Goal: Book appointment/travel/reservation

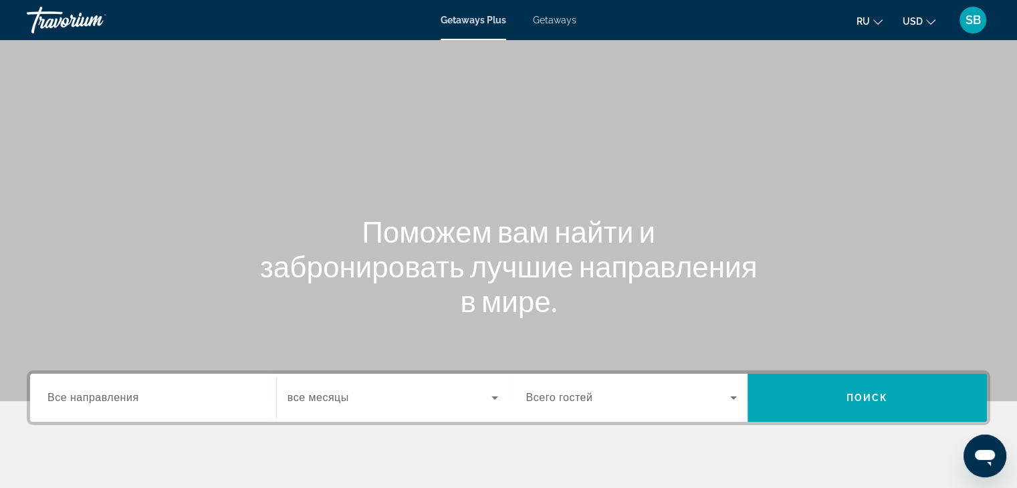
click at [74, 403] on span "Все направления" at bounding box center [93, 397] width 92 height 11
click at [74, 403] on input "Destination Все направления" at bounding box center [152, 399] width 211 height 16
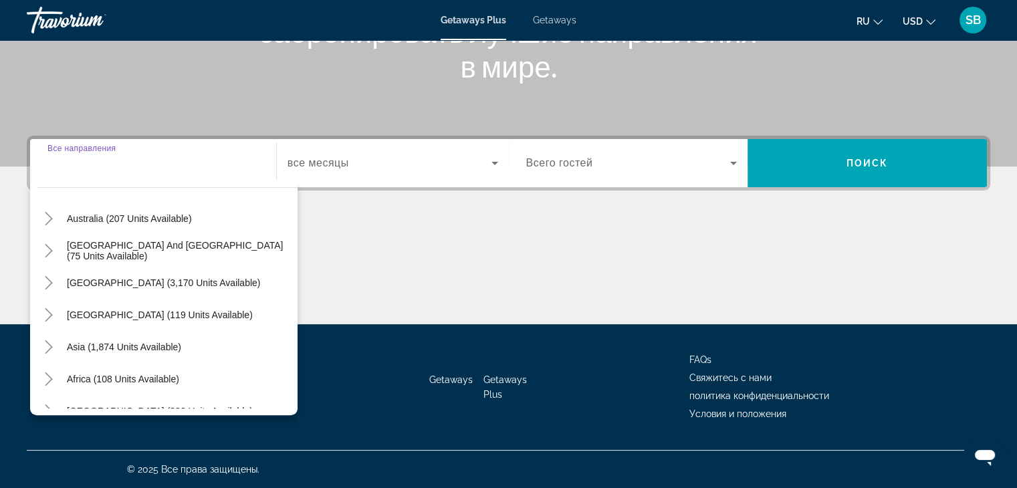
scroll to position [201, 0]
click at [142, 346] on span "Asia (1,874 units available)" at bounding box center [124, 344] width 114 height 11
type input "**********"
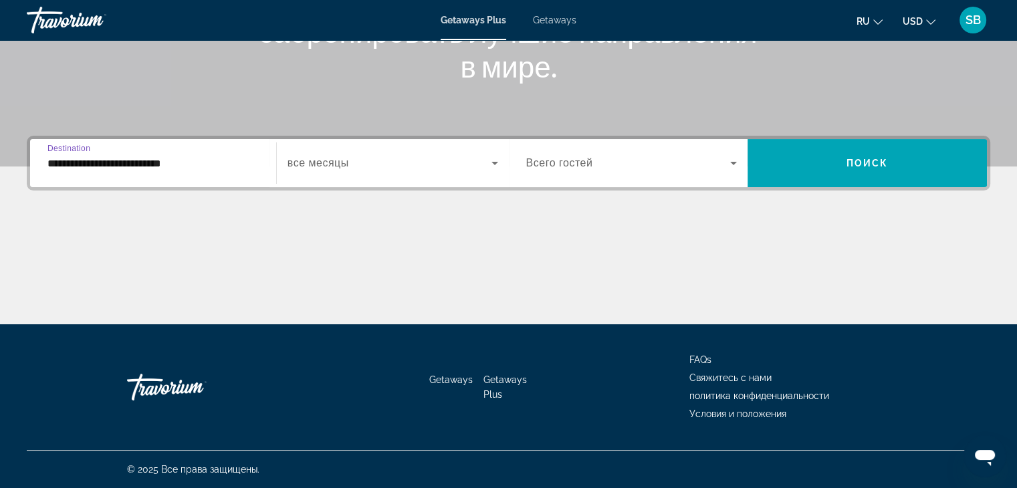
click at [337, 164] on span "все месяцы" at bounding box center [319, 162] width 62 height 11
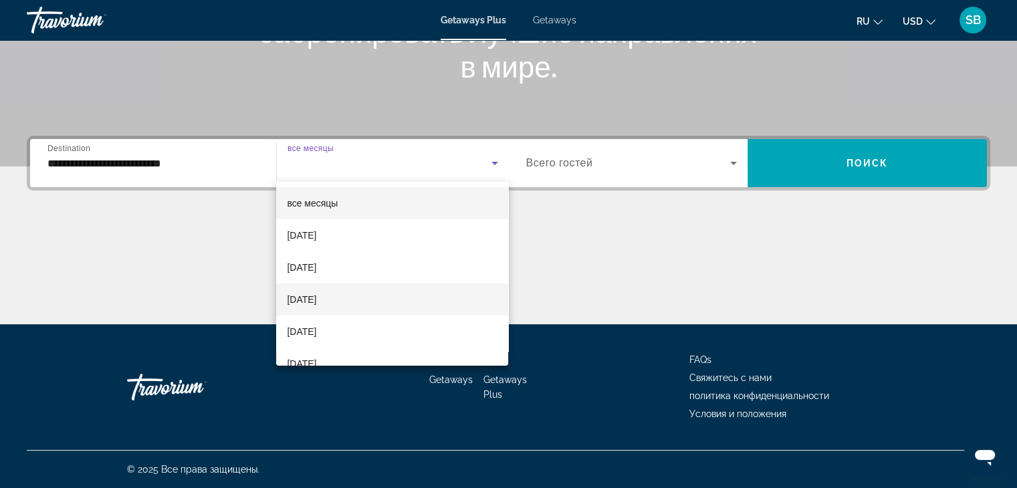
click at [314, 304] on span "[DATE]" at bounding box center [301, 300] width 29 height 16
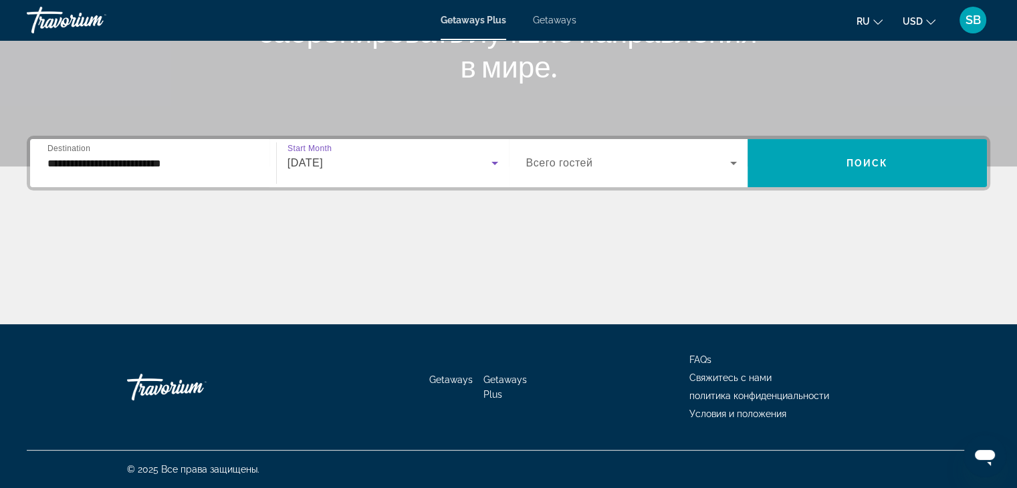
click at [733, 163] on icon "Search widget" at bounding box center [733, 163] width 7 height 3
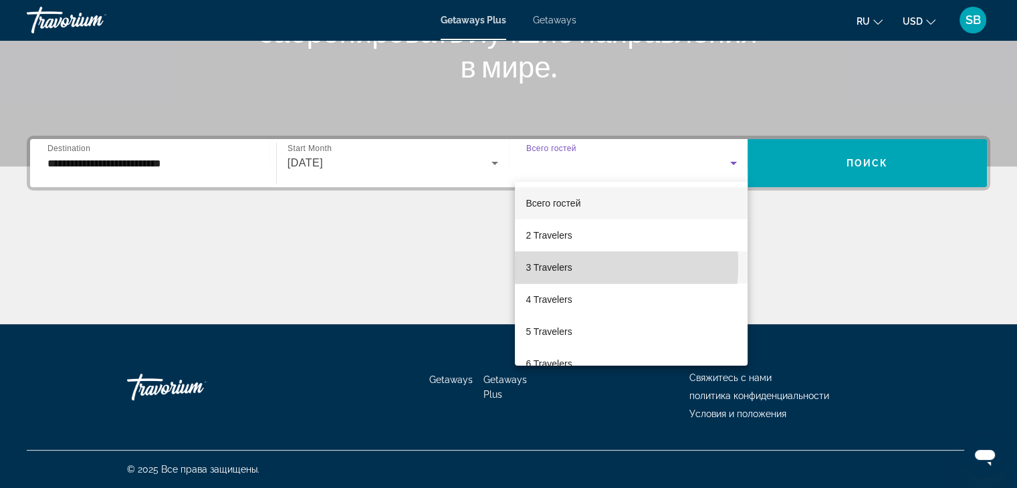
click at [554, 266] on span "3 Travelers" at bounding box center [549, 268] width 46 height 16
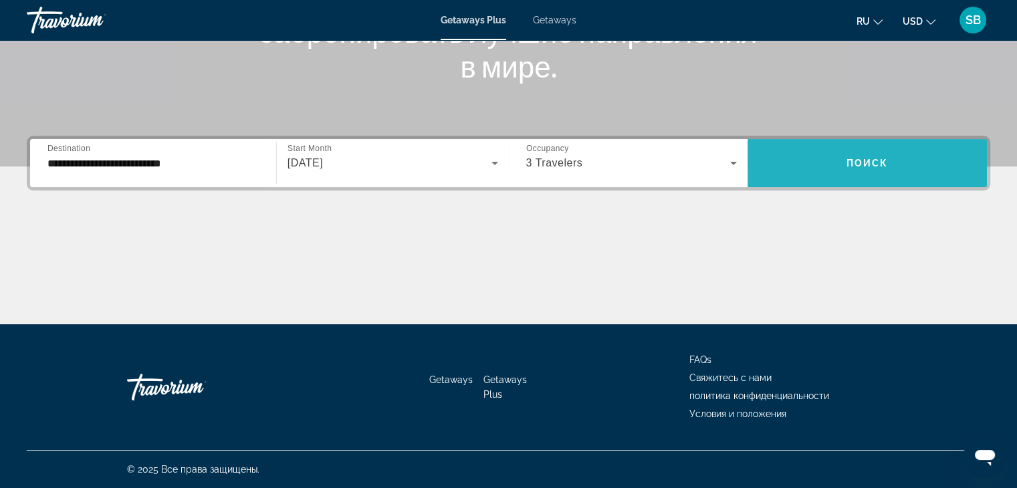
click at [869, 161] on span "Поиск" at bounding box center [868, 163] width 42 height 11
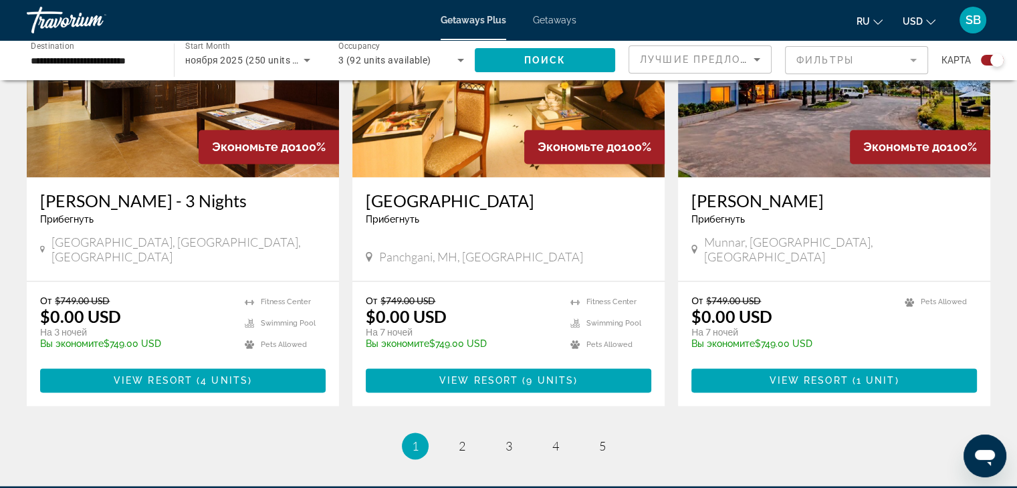
scroll to position [2090, 0]
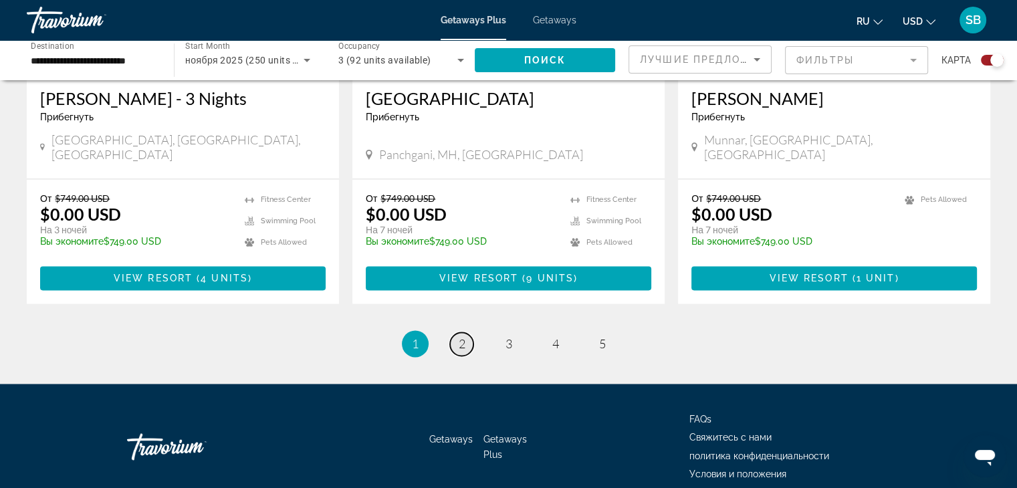
click at [459, 336] on span "2" at bounding box center [462, 343] width 7 height 15
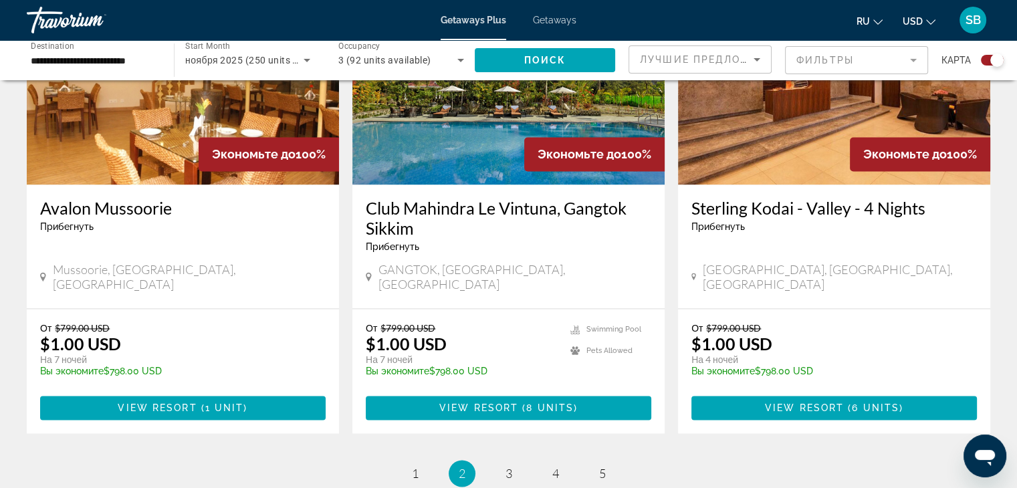
scroll to position [2150, 0]
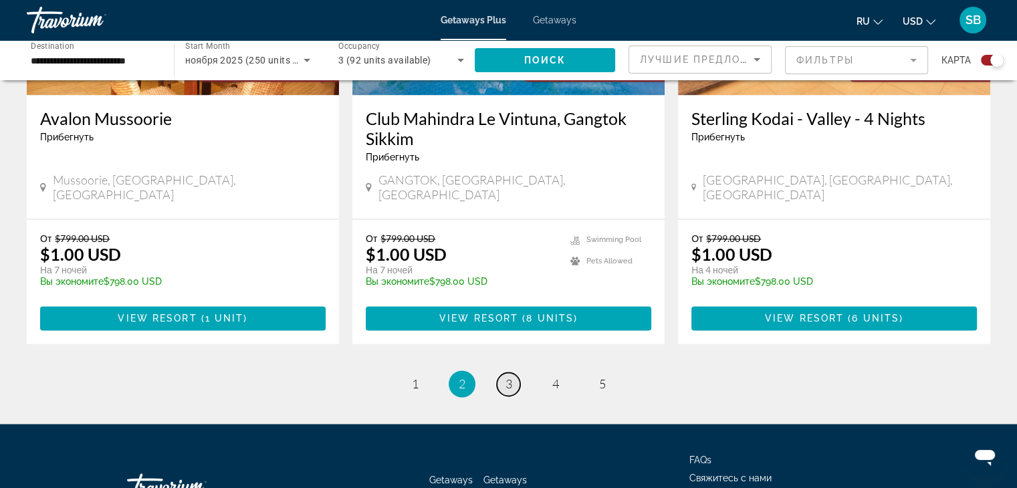
click at [508, 377] on span "3" at bounding box center [509, 384] width 7 height 15
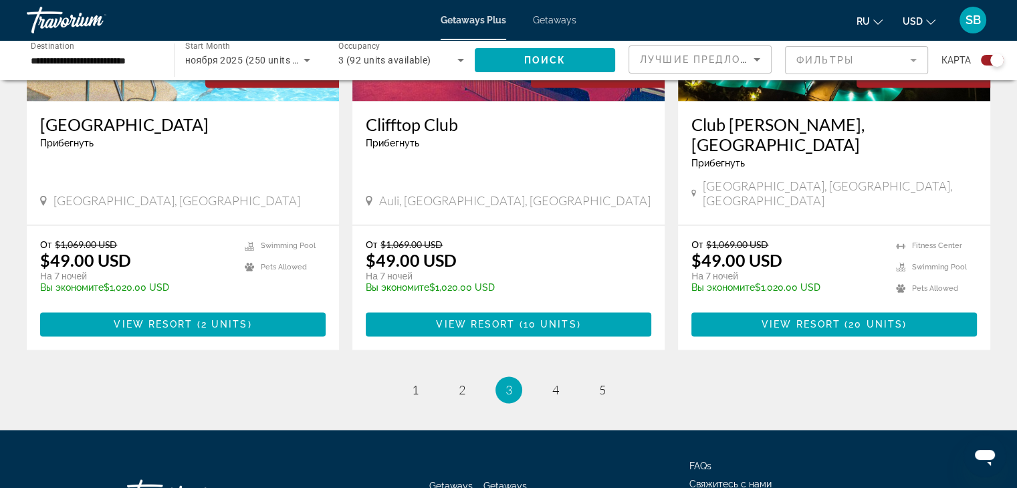
scroll to position [2110, 0]
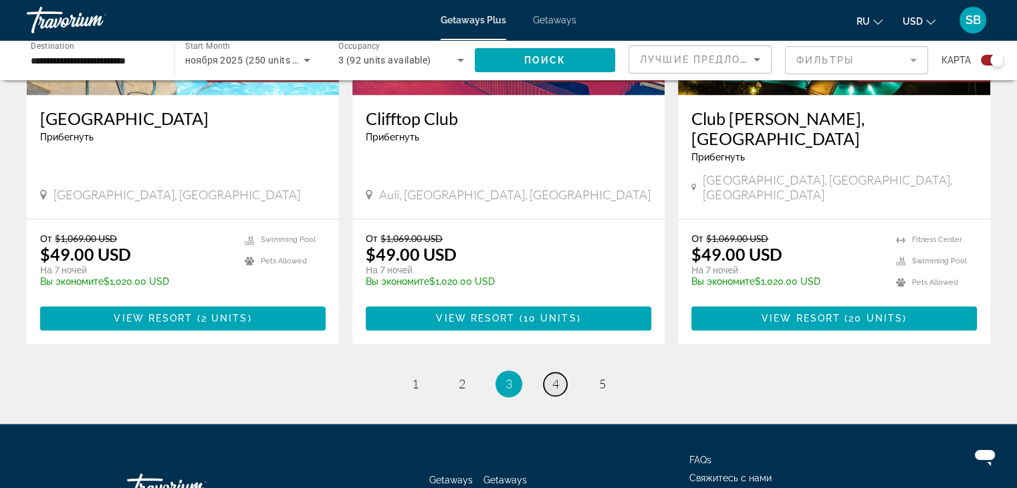
click at [557, 377] on span "4" at bounding box center [555, 384] width 7 height 15
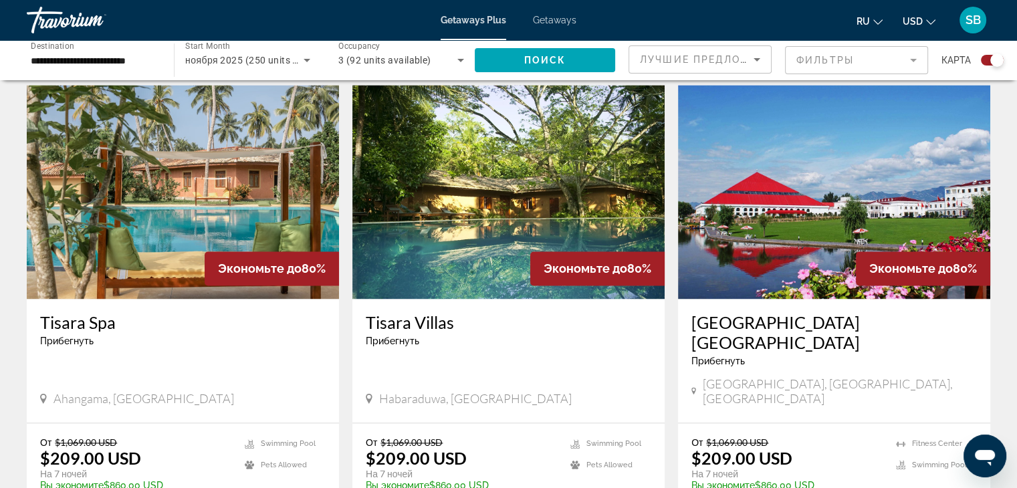
scroll to position [1829, 0]
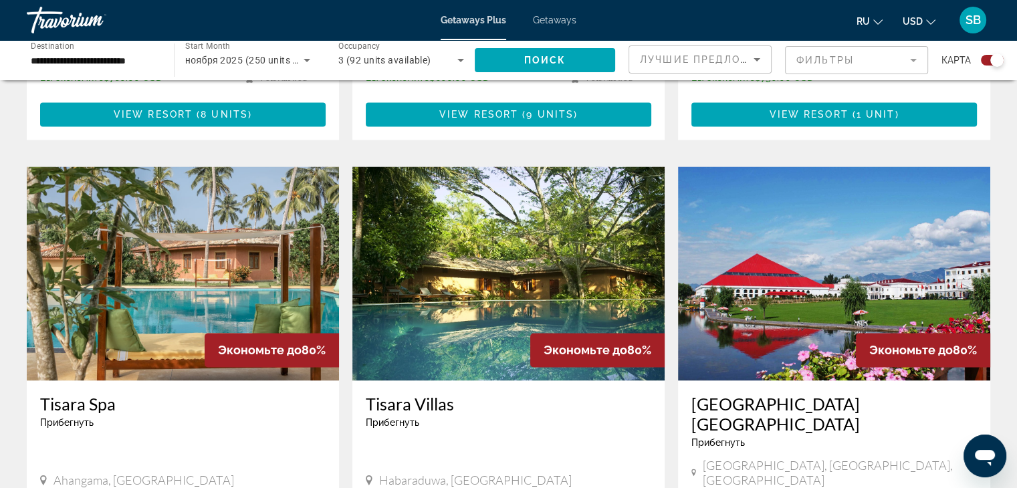
click at [807, 241] on img "Main content" at bounding box center [834, 274] width 312 height 214
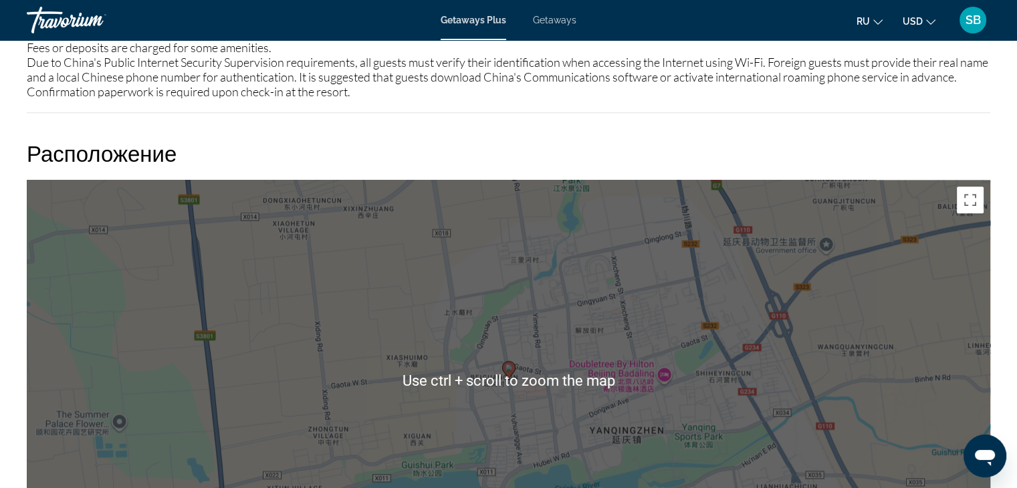
scroll to position [1672, 0]
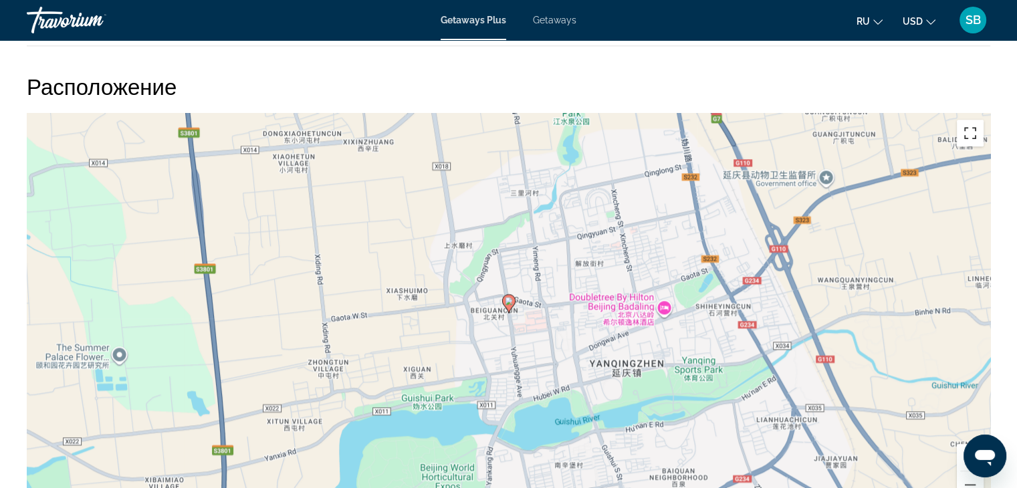
click at [969, 146] on button "Toggle fullscreen view" at bounding box center [970, 133] width 27 height 27
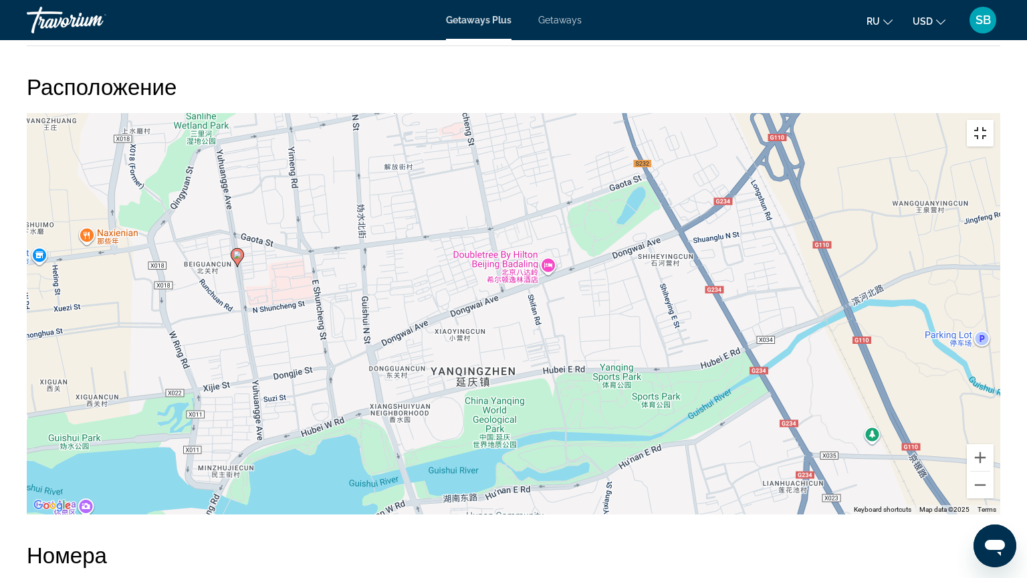
click at [994, 120] on button "Toggle fullscreen view" at bounding box center [980, 133] width 27 height 27
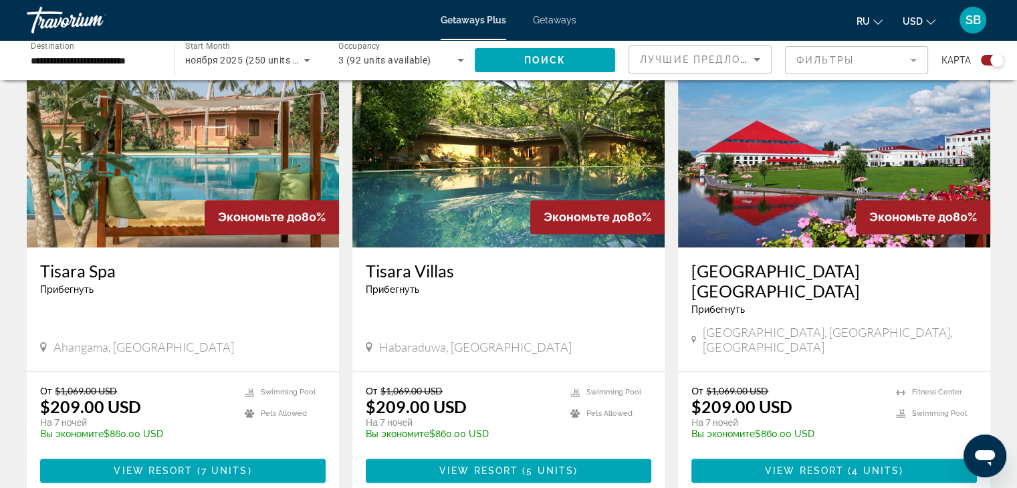
scroll to position [2110, 0]
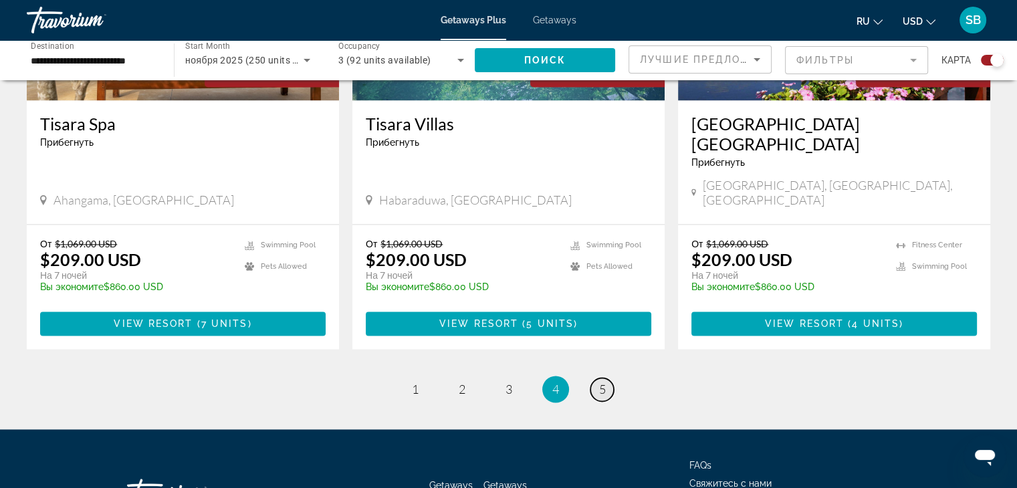
click at [600, 382] on span "5" at bounding box center [602, 389] width 7 height 15
